Goal: Task Accomplishment & Management: Complete application form

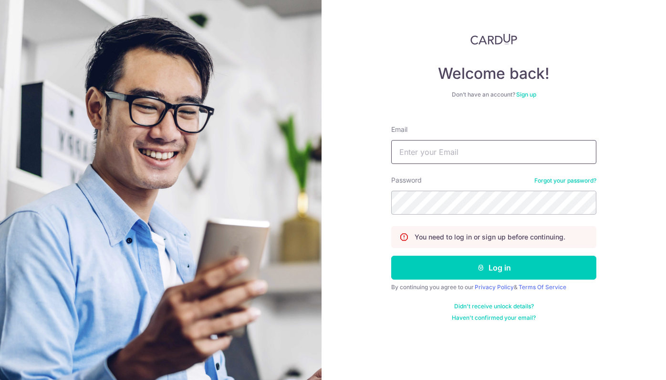
type input "[PERSON_NAME][EMAIL_ADDRESS][DOMAIN_NAME]"
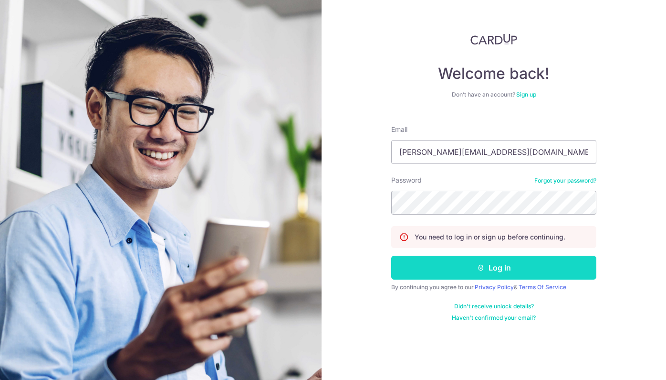
click at [476, 273] on button "Log in" at bounding box center [493, 267] width 205 height 24
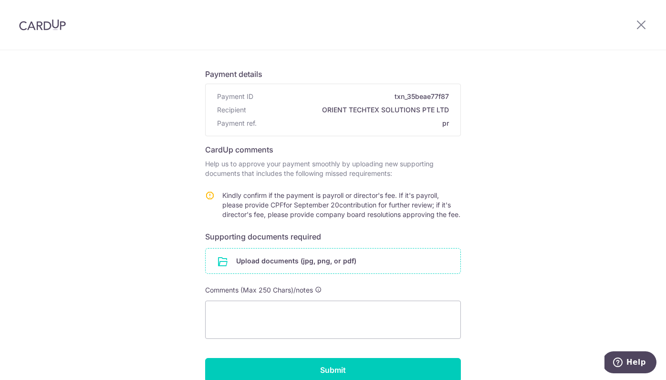
click at [314, 271] on input "file" at bounding box center [333, 260] width 255 height 25
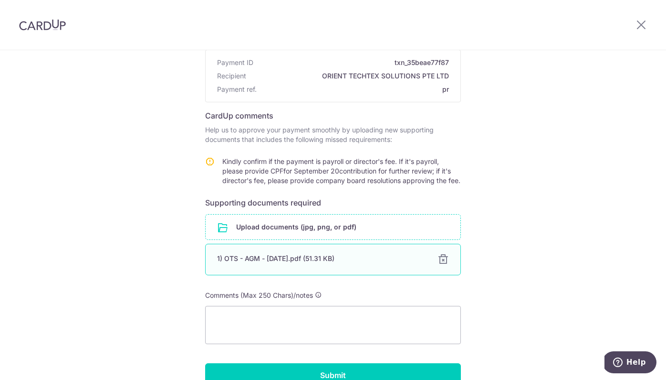
scroll to position [93, 0]
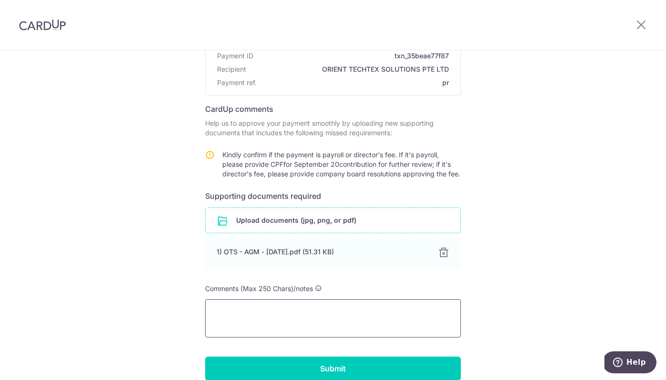
click at [332, 326] on textarea at bounding box center [333, 318] width 256 height 38
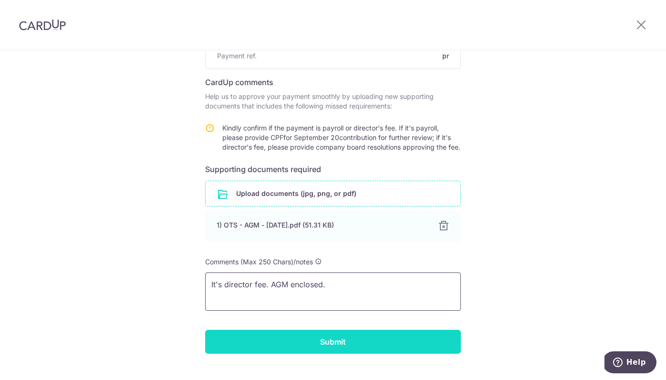
type textarea "It's director fee. AGM enclosed."
click at [319, 353] on input "Submit" at bounding box center [333, 341] width 256 height 24
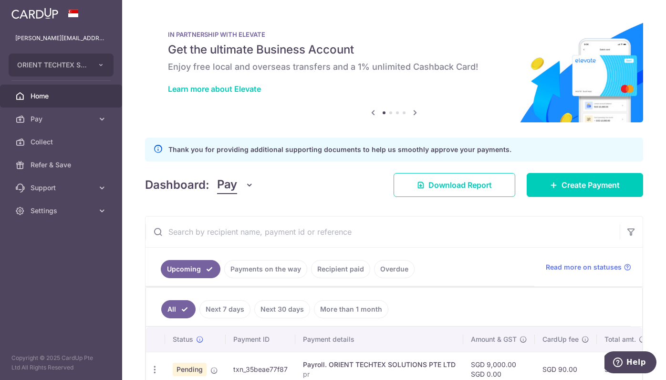
scroll to position [45, 0]
